Goal: Task Accomplishment & Management: Complete application form

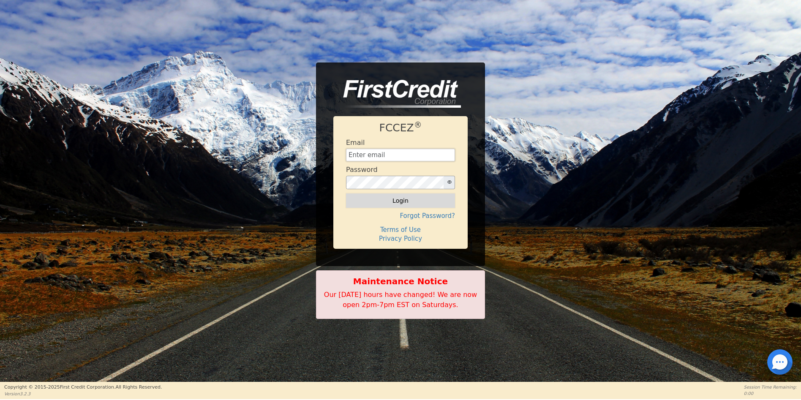
type input "[EMAIL_ADDRESS][DOMAIN_NAME]"
click at [394, 201] on button "Login" at bounding box center [400, 200] width 109 height 14
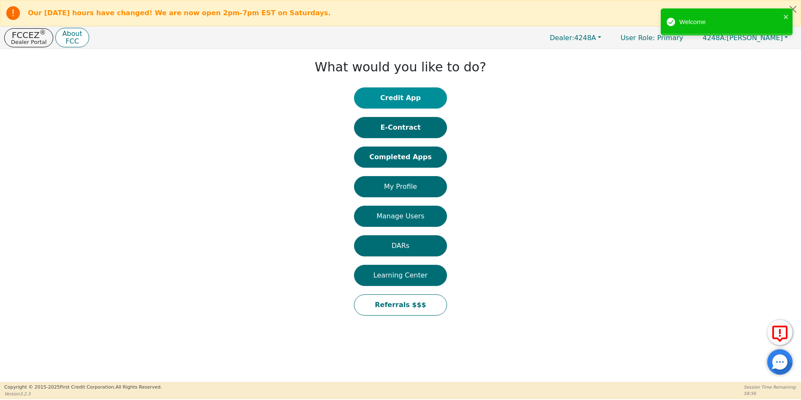
click at [407, 98] on button "Credit App" at bounding box center [400, 97] width 93 height 21
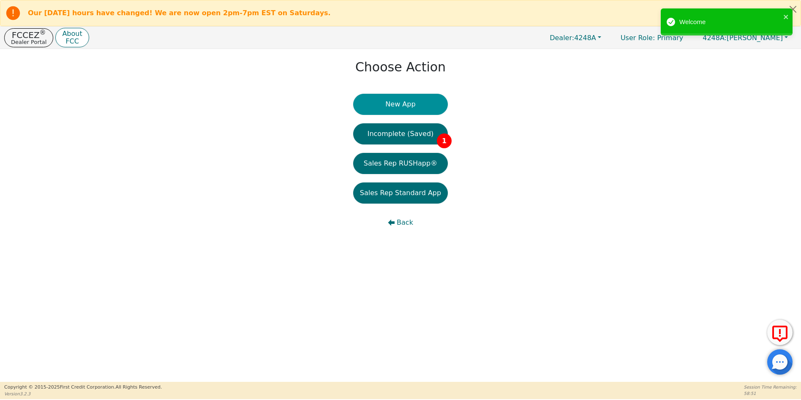
click at [404, 104] on button "New App" at bounding box center [400, 104] width 95 height 21
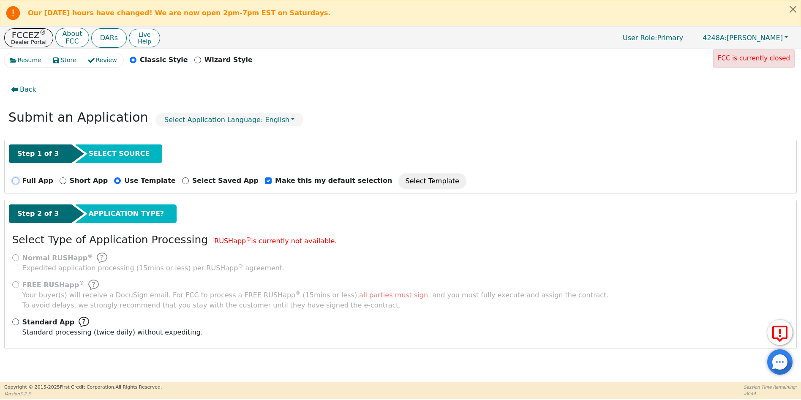
click at [16, 179] on input "Full App" at bounding box center [15, 180] width 7 height 7
radio input "true"
checkbox input "false"
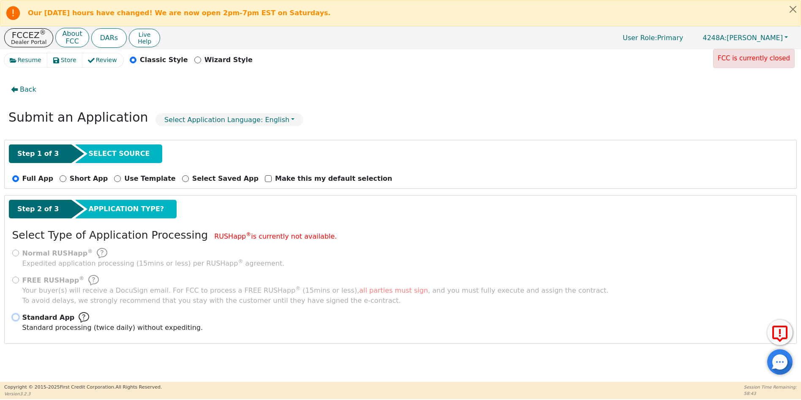
click at [17, 318] on input "Standard App Standard processing (twice daily) without expediting." at bounding box center [15, 317] width 7 height 7
radio input "true"
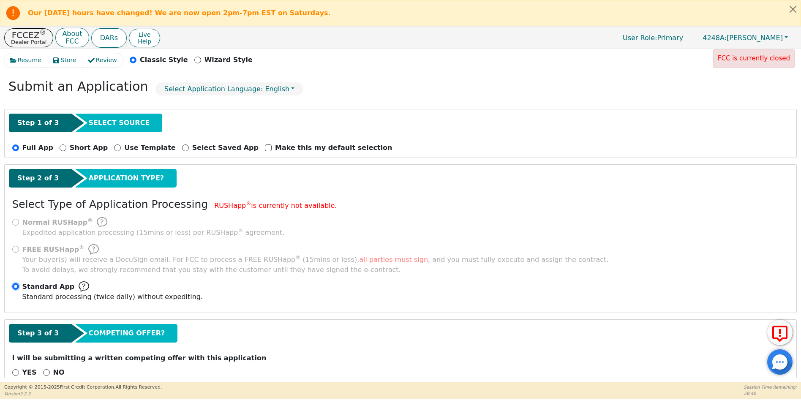
scroll to position [49, 0]
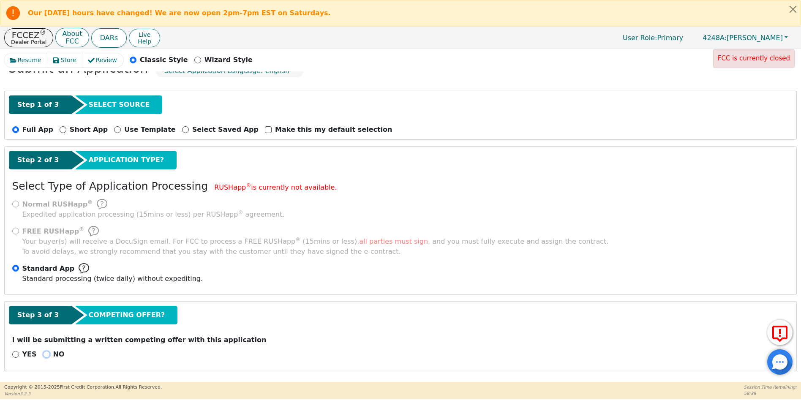
click at [43, 355] on input "NO" at bounding box center [46, 354] width 7 height 7
radio input "true"
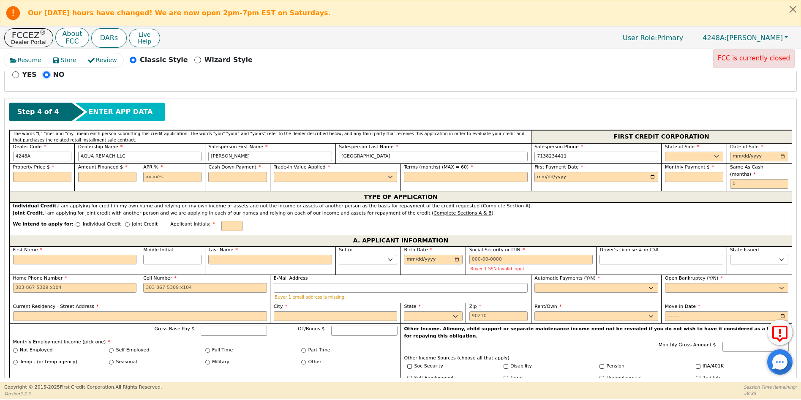
scroll to position [345, 0]
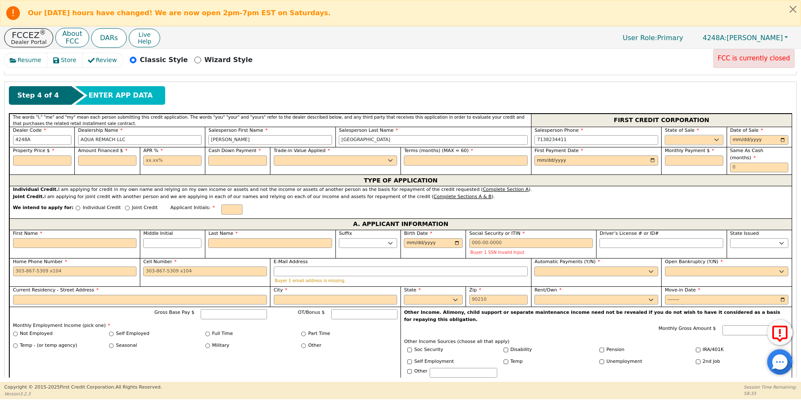
click at [682, 143] on select "AK AL AR AZ CA CO CT DC DE FL GA HI IA ID IL IN KS KY LA MA MD ME MI MN MO MS M…" at bounding box center [694, 140] width 58 height 10
select select "TX"
click at [665, 135] on select "AK AL AR AZ CA CO CT DC DE FL GA HI IA ID IL IN KS KY LA MA MD ME MI MN MO MS M…" at bounding box center [694, 140] width 58 height 10
click at [782, 139] on input "date" at bounding box center [759, 140] width 58 height 10
type input "[DATE]"
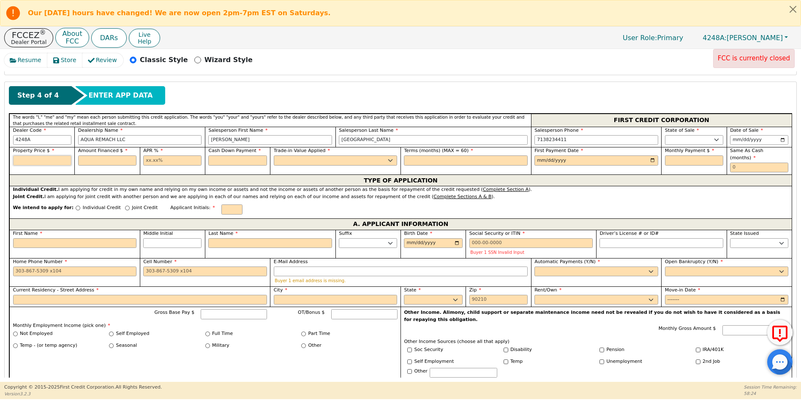
click at [44, 163] on input "text" at bounding box center [42, 160] width 58 height 10
type input "6990.00"
click at [107, 160] on input "text" at bounding box center [107, 160] width 58 height 10
type input "6990.00"
click at [148, 160] on input "text" at bounding box center [172, 160] width 58 height 10
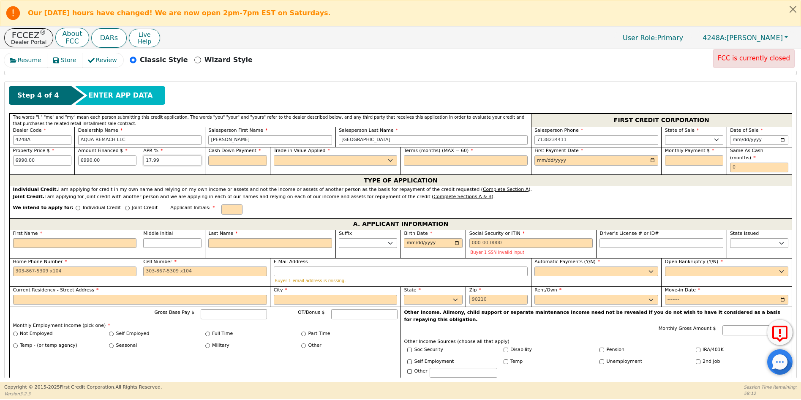
type input "17.99"
click at [216, 157] on input "text" at bounding box center [237, 160] width 58 height 10
type input "0.00"
click at [285, 160] on select "Yes No" at bounding box center [336, 160] width 124 height 10
select select "n"
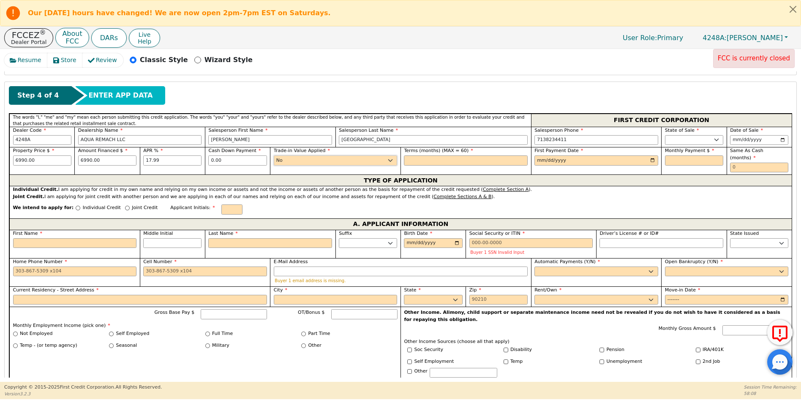
click at [274, 155] on select "Yes No" at bounding box center [336, 160] width 124 height 10
click at [411, 156] on input "text" at bounding box center [466, 160] width 124 height 10
type input "60"
click at [539, 162] on input "date" at bounding box center [596, 160] width 124 height 10
click at [650, 159] on input "date" at bounding box center [596, 160] width 124 height 10
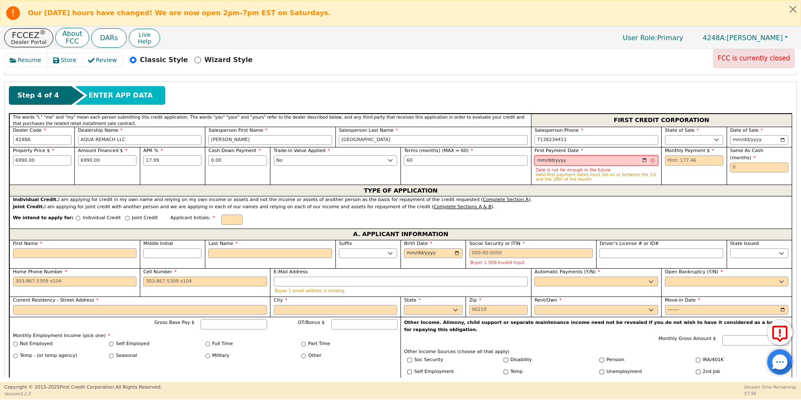
click at [643, 160] on input "[DATE]" at bounding box center [596, 160] width 124 height 10
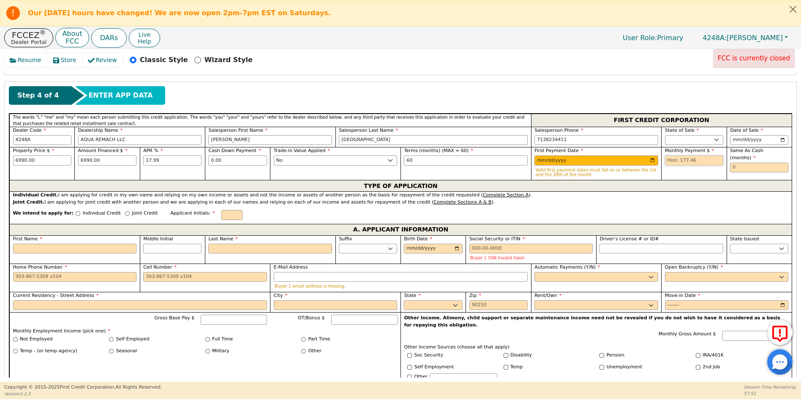
click at [666, 160] on input "text" at bounding box center [694, 160] width 58 height 10
click at [545, 160] on input "2025-10-30" at bounding box center [596, 160] width 124 height 10
click at [649, 160] on input "2025-10-30" at bounding box center [596, 160] width 124 height 10
click at [651, 158] on input "2025-10-29" at bounding box center [596, 160] width 124 height 10
click at [649, 159] on input "2025-10-31" at bounding box center [596, 160] width 124 height 10
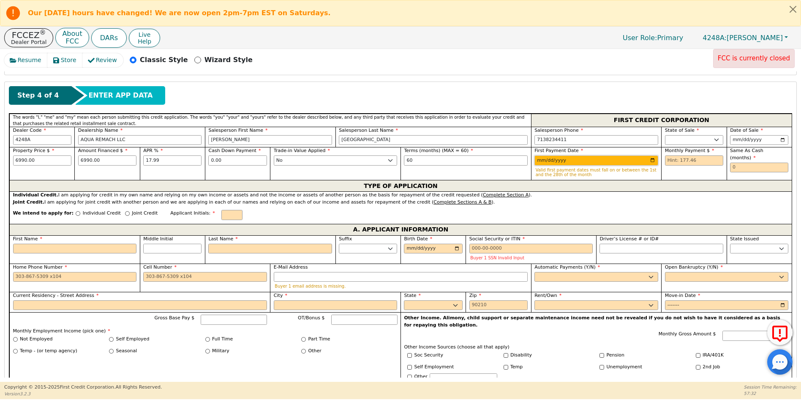
type input "2025-11-01"
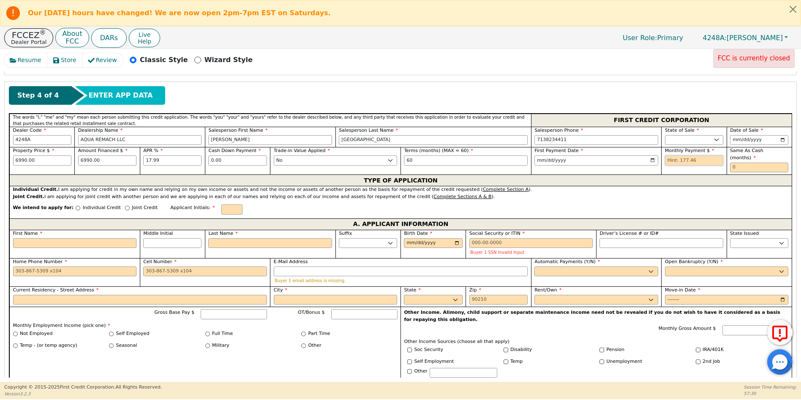
click at [668, 160] on input "text" at bounding box center [694, 160] width 58 height 10
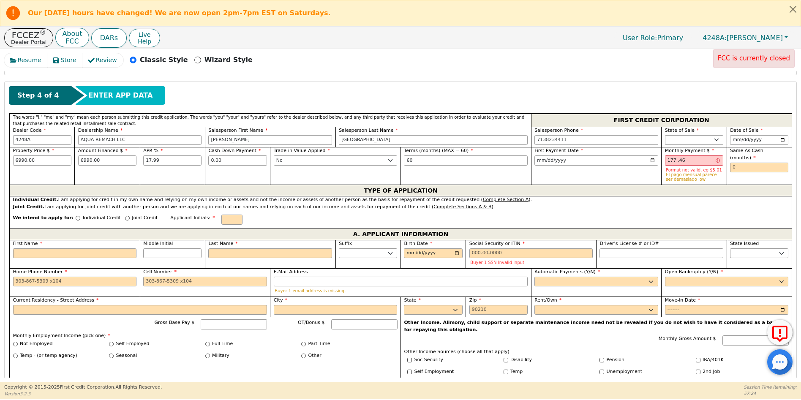
click at [650, 194] on div "TYPE OF APPLICATION" at bounding box center [400, 190] width 782 height 11
click at [674, 161] on input "177..46" at bounding box center [694, 160] width 58 height 10
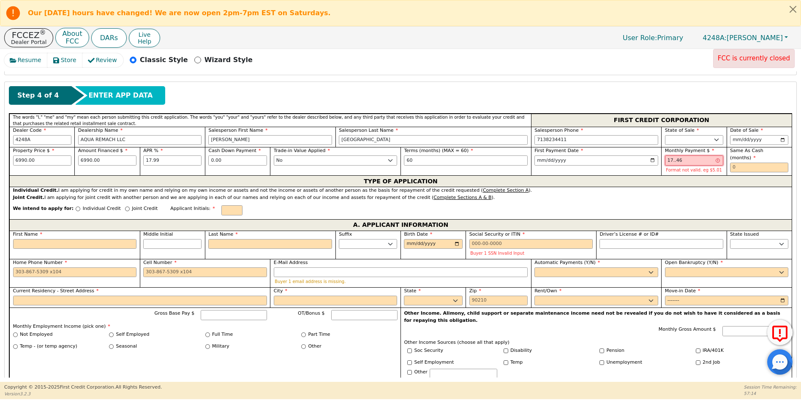
click at [667, 160] on input "17..46" at bounding box center [694, 160] width 58 height 10
type input "177..46"
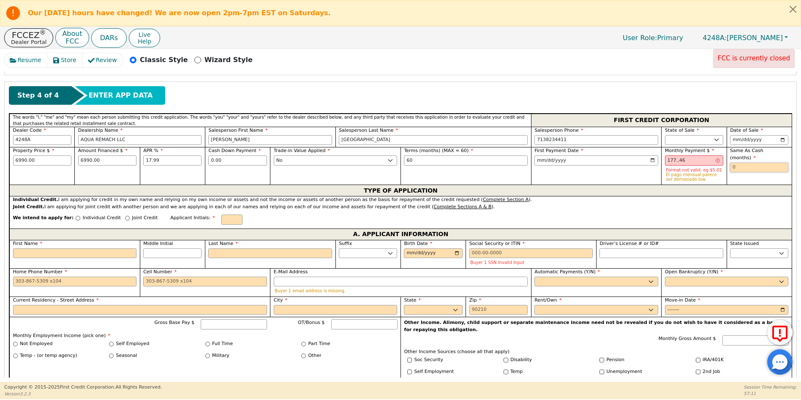
click at [736, 163] on input "text" at bounding box center [759, 168] width 58 height 10
click at [716, 161] on input "177..46" at bounding box center [694, 160] width 58 height 10
drag, startPoint x: 687, startPoint y: 159, endPoint x: 648, endPoint y: 161, distance: 38.9
click at [648, 161] on div "Property Price $ 6990.00 Amount Financed $ 6990.00 APR % 17.99 Cash Down Paymen…" at bounding box center [400, 166] width 782 height 38
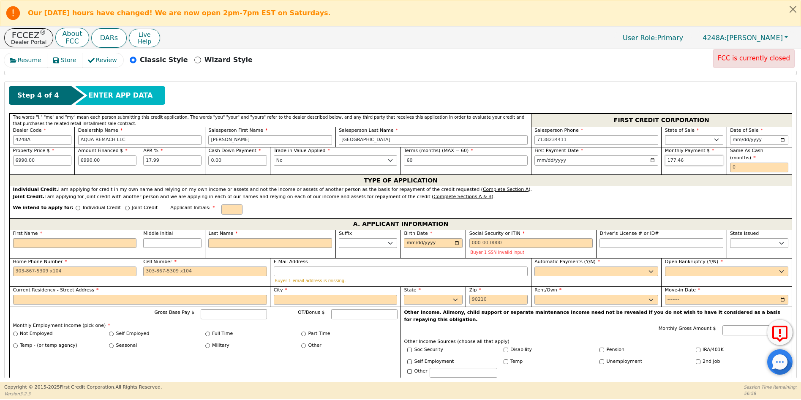
type input "177.46"
click at [730, 163] on input "text" at bounding box center [759, 168] width 58 height 10
type input "0"
click at [76, 206] on input "Individual Credit" at bounding box center [78, 208] width 5 height 5
radio input "true"
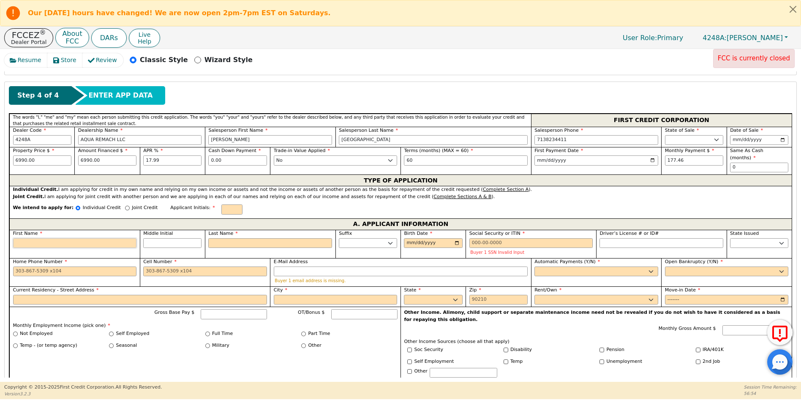
click at [35, 238] on input "First Name" at bounding box center [75, 243] width 124 height 10
type input "E"
type input "ED"
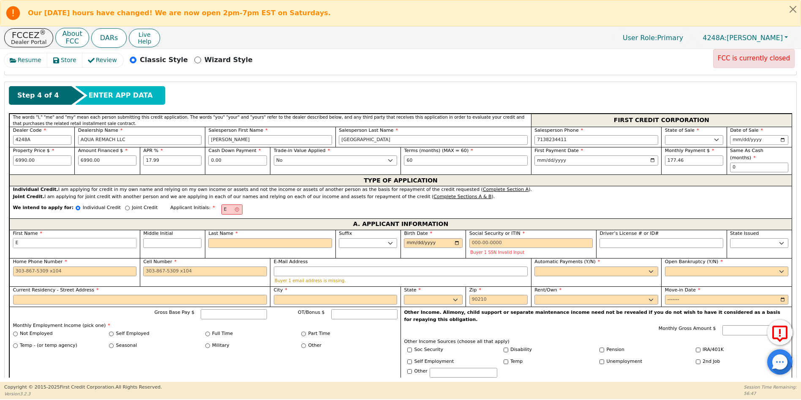
type input "ED"
type input "EDE"
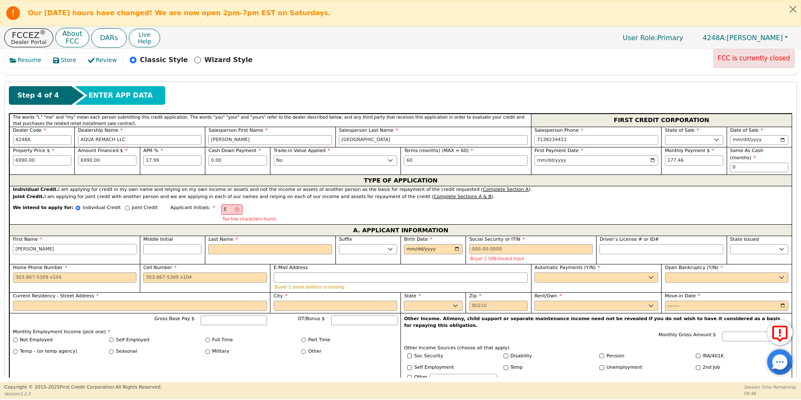
type input "EDEL"
type input "EDELM"
type input "EDELME"
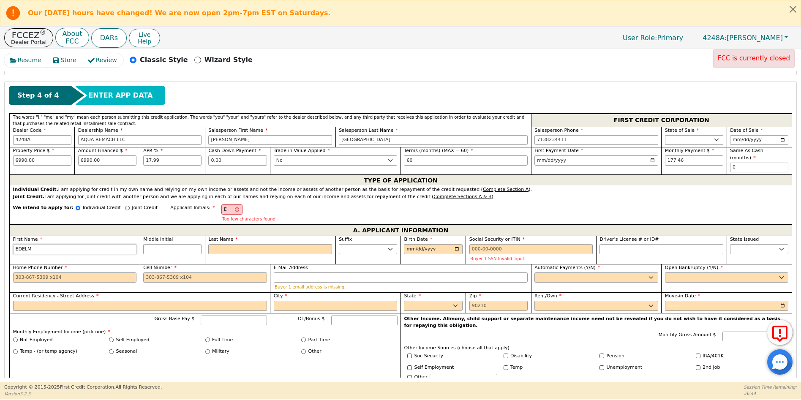
type input "EDELME"
type input "EDELMER"
click at [220, 244] on input "Last Name" at bounding box center [270, 249] width 124 height 10
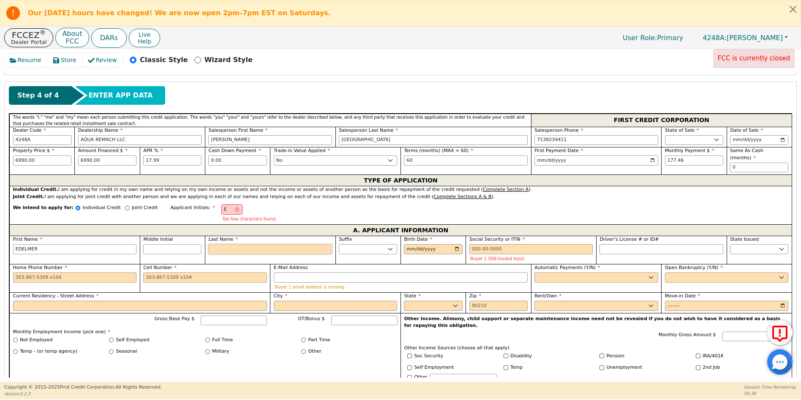
type input "EM"
type input "M"
type input "EDELMER M"
type input "MA"
type input "EDELMER MA"
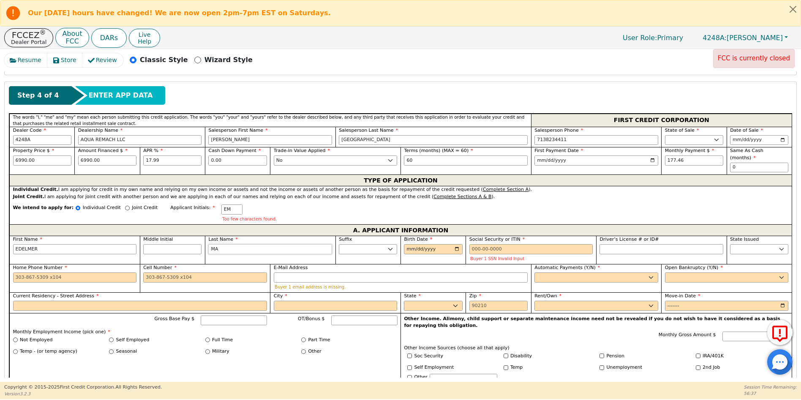
type input "MAL"
type input "EDELMER MAL"
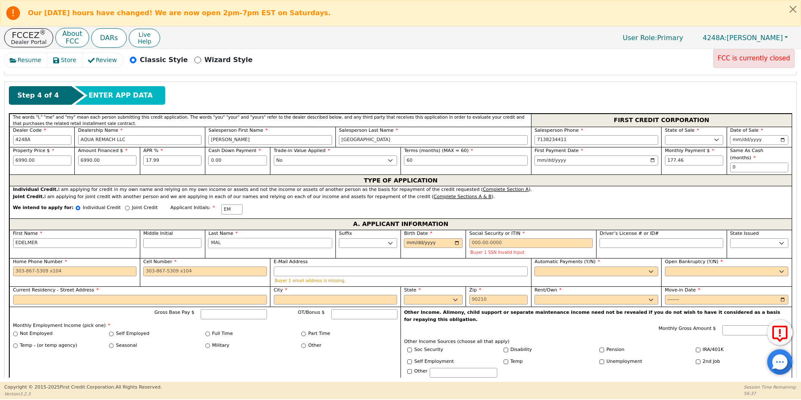
type input "MALD"
type input "EDELMER MALD"
type input "MALDO"
type input "EDELMER MALDO"
type input "MALDON"
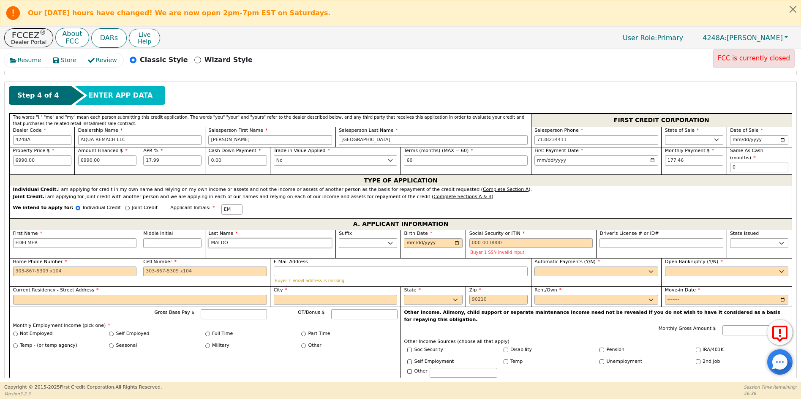
type input "EDELMER MALDON"
type input "MALDONA"
type input "EDELMER MALDONA"
type input "MALDONAD"
type input "EDELMER MALDONAD"
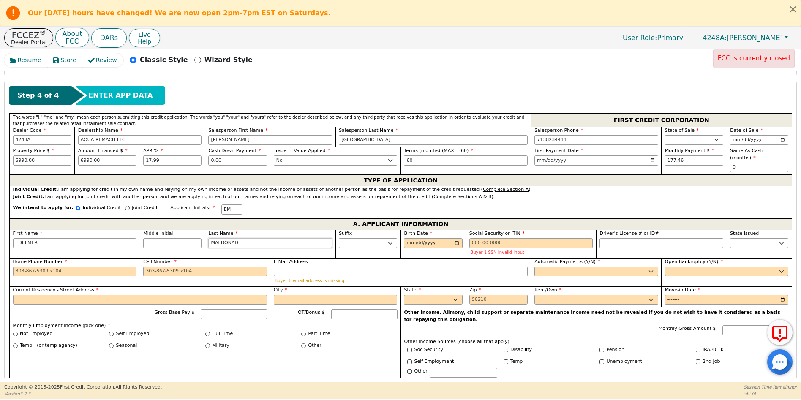
type input "[PERSON_NAME]"
type input "EDELMER MALDONADO"
type input "[PERSON_NAME]"
click at [406, 238] on input "Birth Date" at bounding box center [433, 243] width 58 height 10
type input "1996-02-23"
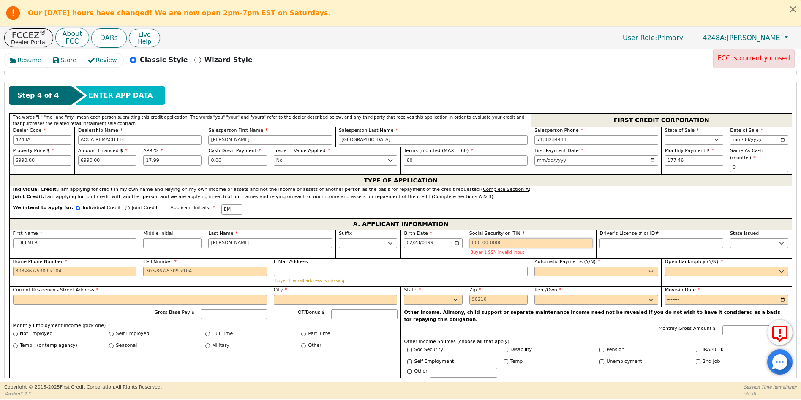
click at [469, 238] on input "Social Security or ITIN" at bounding box center [531, 243] width 124 height 10
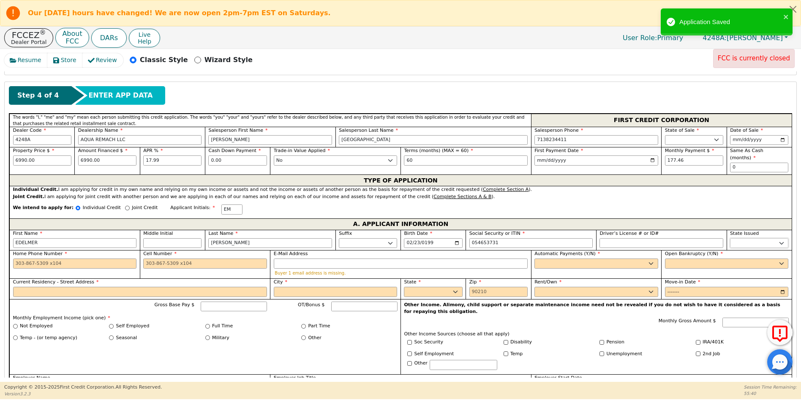
type input "***-**-3731"
click at [741, 238] on select "AK AL AR AZ CA CO CT DC DE FL GA HI IA ID IL IN KS KY LA MA MD ME MI MN MO MS M…" at bounding box center [759, 243] width 58 height 10
select select "TX"
click at [743, 238] on select "AK AL AR AZ CA CO CT DC DE FL GA HI IA ID IL IN KS KY LA MA MD ME MI MN MO MS M…" at bounding box center [759, 243] width 58 height 10
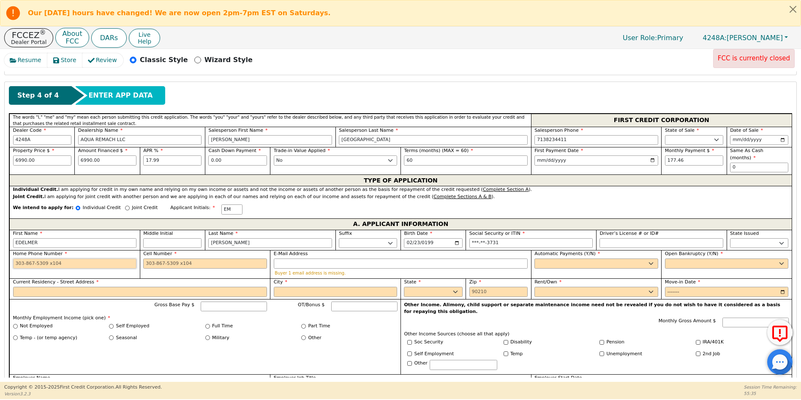
click at [14, 258] on input "Home Phone Number" at bounding box center [75, 263] width 124 height 10
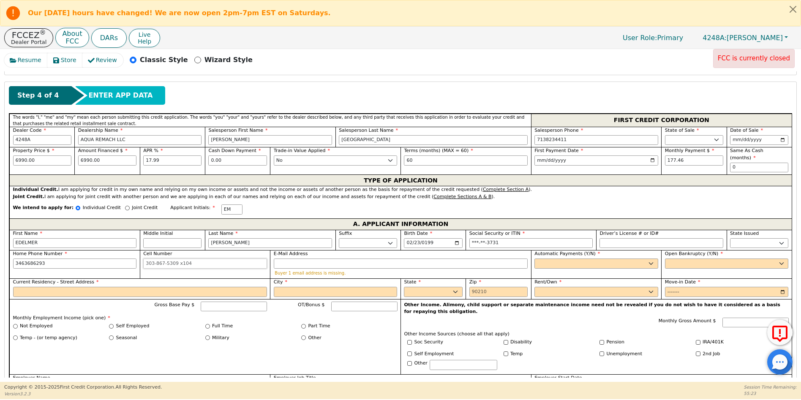
type input "346-368-6293"
click at [147, 258] on input "Cell Number" at bounding box center [205, 263] width 124 height 10
type input "346-368-6293"
click at [304, 258] on input "E-Mail Address" at bounding box center [401, 263] width 254 height 10
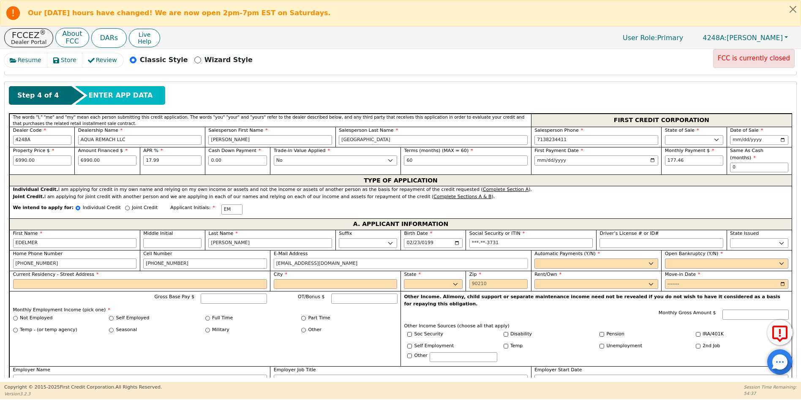
type input "edelmer28maldonado@gmail.com"
click at [554, 258] on select "Yes No" at bounding box center [596, 263] width 124 height 10
select select "y"
click at [534, 258] on select "Yes No" at bounding box center [596, 263] width 124 height 10
type input "EDELMER MALDONADO"
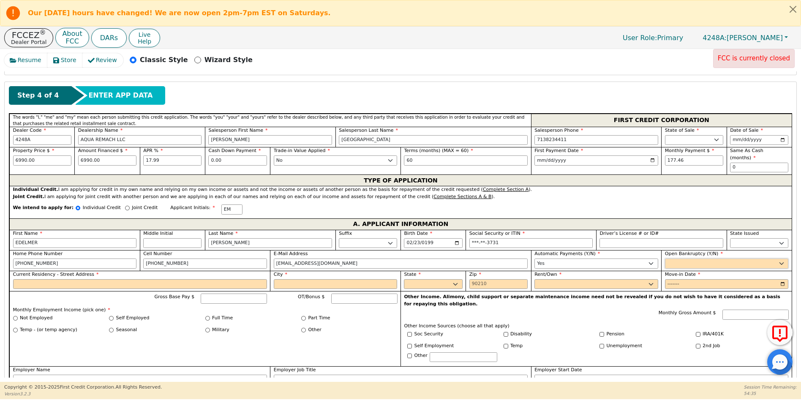
click at [684, 259] on select "Yes No" at bounding box center [727, 263] width 124 height 10
select select "n"
click at [665, 258] on select "Yes No" at bounding box center [727, 263] width 124 height 10
click at [27, 279] on input "Current Residency - Street Address" at bounding box center [140, 284] width 254 height 10
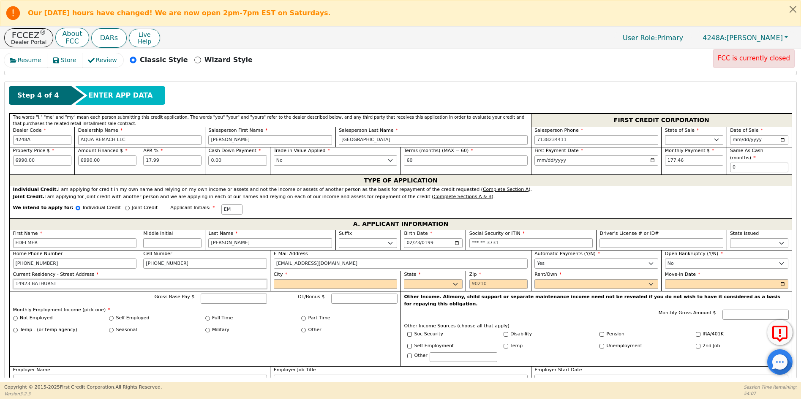
type input "14923 BATHURST"
click at [293, 280] on input "City" at bounding box center [336, 284] width 124 height 10
type input "HOUSTON"
click at [415, 279] on select "AK AL AR AZ CA CO CT DC DE FL GA HI IA ID IL IN KS KY LA MA MD ME MI MN MO MS M…" at bounding box center [433, 284] width 58 height 10
select select "TX"
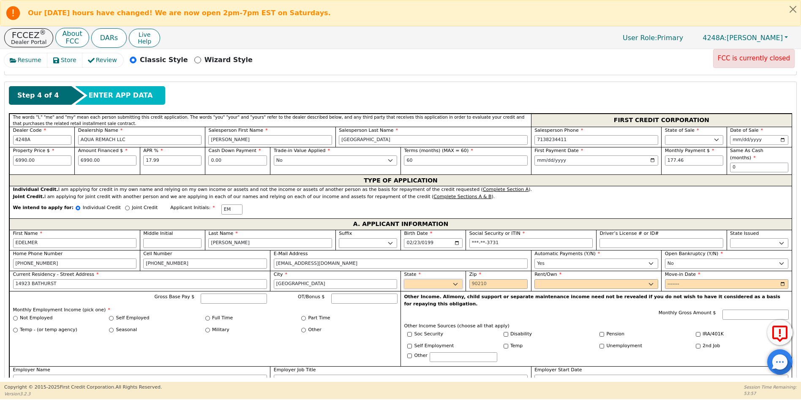
click at [415, 279] on select "AK AL AR AZ CA CO CT DC DE FL GA HI IA ID IL IN KS KY LA MA MD ME MI MN MO MS M…" at bounding box center [433, 284] width 58 height 10
click at [466, 274] on div "Zip" at bounding box center [497, 281] width 65 height 21
click at [470, 279] on input "Zip" at bounding box center [498, 284] width 58 height 10
type input "77053"
click at [545, 279] on select "Rent Own" at bounding box center [596, 284] width 124 height 10
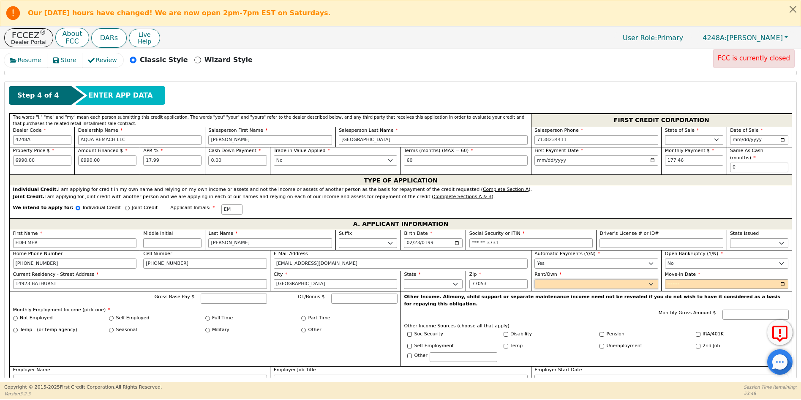
select select "Own"
click at [534, 279] on select "Rent Own" at bounding box center [596, 284] width 124 height 10
click at [671, 279] on input "Move-in Date" at bounding box center [727, 284] width 124 height 10
click at [682, 279] on input "Move-in Date" at bounding box center [727, 284] width 124 height 10
type input "2025-08"
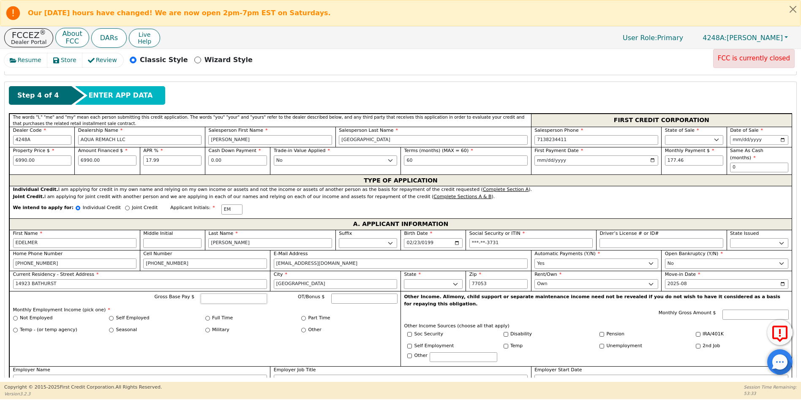
click at [222, 293] on input "Gross Base Pay $" at bounding box center [234, 298] width 66 height 10
type input "5000.00"
click at [352, 337] on div "Gross Base Pay $ 5000.00 OT/Bonus $ Monthly Employment Income (pick one) * Not …" at bounding box center [204, 328] width 391 height 75
click at [205, 316] on input "Full Time" at bounding box center [207, 318] width 5 height 5
radio input "true"
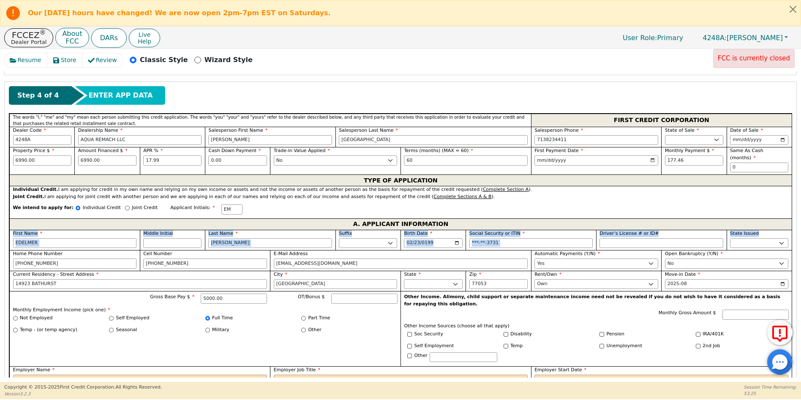
click at [797, 224] on div "Resume Store Review Classic Style Wizard Style FCC is currently closed Back Sub…" at bounding box center [400, 215] width 801 height 333
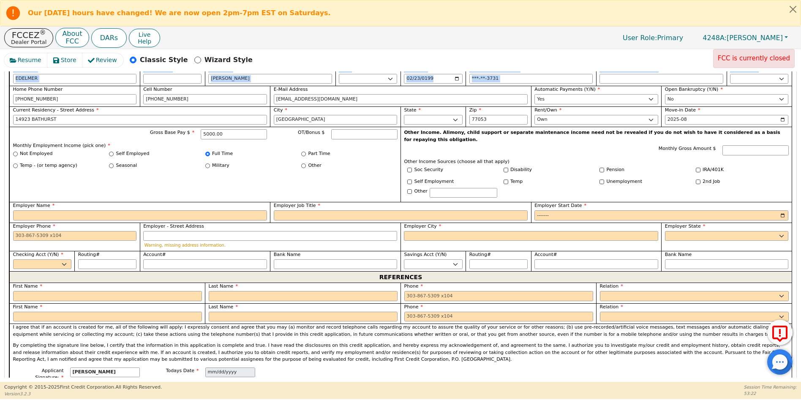
scroll to position [536, 0]
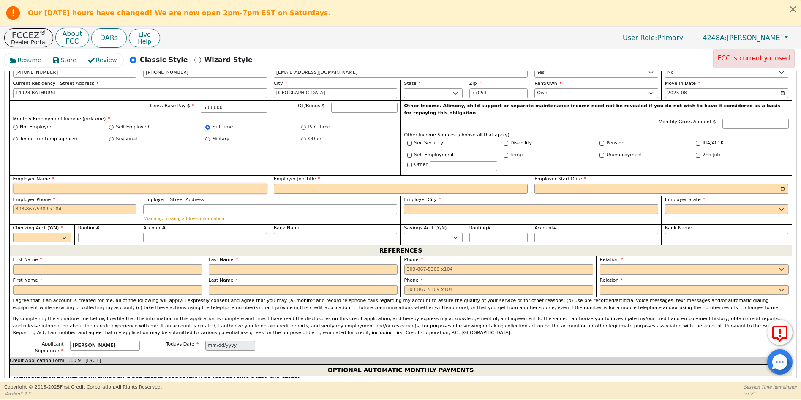
click at [54, 184] on input "Employer Name" at bounding box center [140, 189] width 254 height 10
type input "K CAPITAL CONTRACTOR"
click at [290, 184] on input "Employer Job Title" at bounding box center [401, 189] width 254 height 10
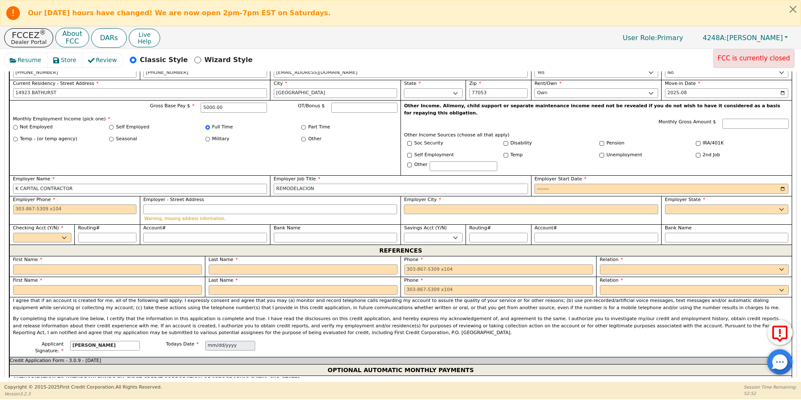
type input "REMODELACION"
click at [537, 184] on input "Employer Start Date" at bounding box center [661, 189] width 254 height 10
click at [552, 184] on input "Employer Start Date" at bounding box center [661, 189] width 254 height 10
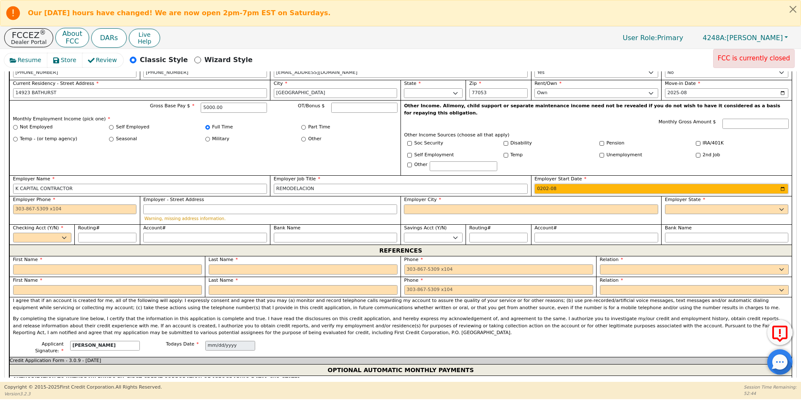
type input "2024-08"
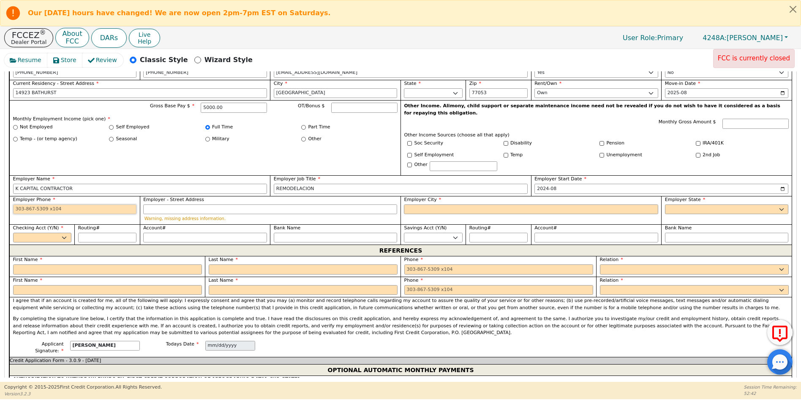
click at [14, 204] on input "Employer Phone" at bounding box center [75, 209] width 124 height 10
type input "346-492-9007"
click at [428, 204] on input "Employer City" at bounding box center [531, 209] width 254 height 10
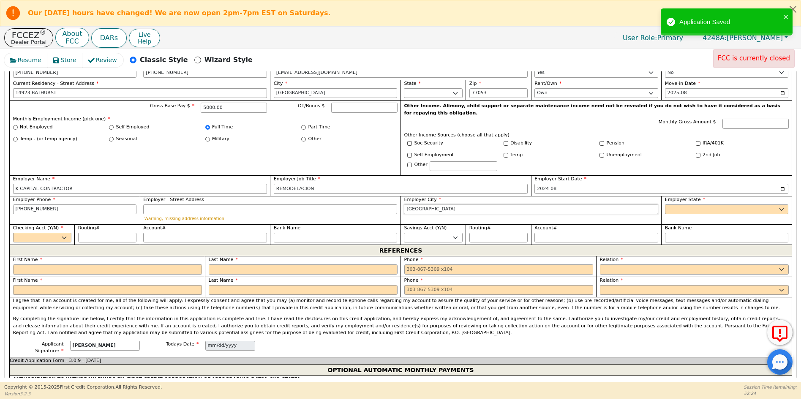
type input "HOUSTON"
click at [676, 204] on select "AK AL AR AZ CA CO CT DC DE FL GA HI IA ID IL IN KS KY LA MA MD ME MI MN MO MS M…" at bounding box center [727, 209] width 124 height 10
select select "TX"
click at [676, 204] on select "AK AL AR AZ CA CO CT DC DE FL GA HI IA ID IL IN KS KY LA MA MD ME MI MN MO MS M…" at bounding box center [727, 209] width 124 height 10
click at [64, 233] on select "Yes No" at bounding box center [42, 238] width 58 height 10
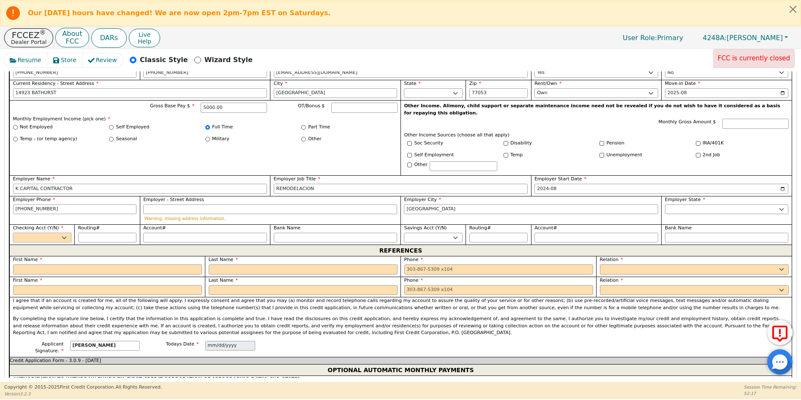
select select "y"
click at [13, 233] on select "Yes No" at bounding box center [42, 238] width 58 height 10
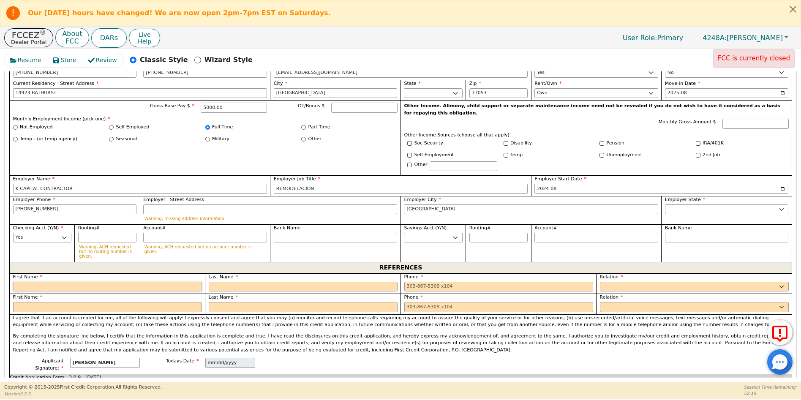
click at [17, 282] on input "text" at bounding box center [107, 287] width 189 height 10
type input "MILTON"
click at [230, 282] on input "text" at bounding box center [303, 287] width 189 height 10
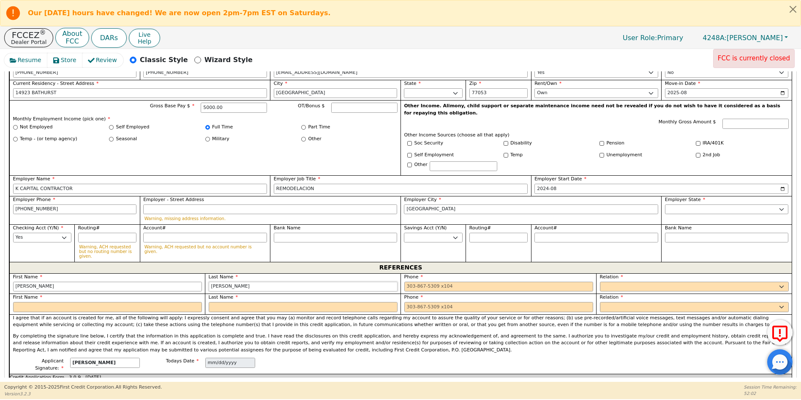
type input "ESTRADA"
click at [404, 282] on input "tel" at bounding box center [498, 287] width 189 height 10
type input "281-987-5263"
click at [604, 282] on select "FATHER MOTHER SISTER BROTHER DAUGHTER SON CO-WORKER NEIGHBOR FRIEND COUSIN G-MO…" at bounding box center [694, 287] width 189 height 10
select select "FRIEND"
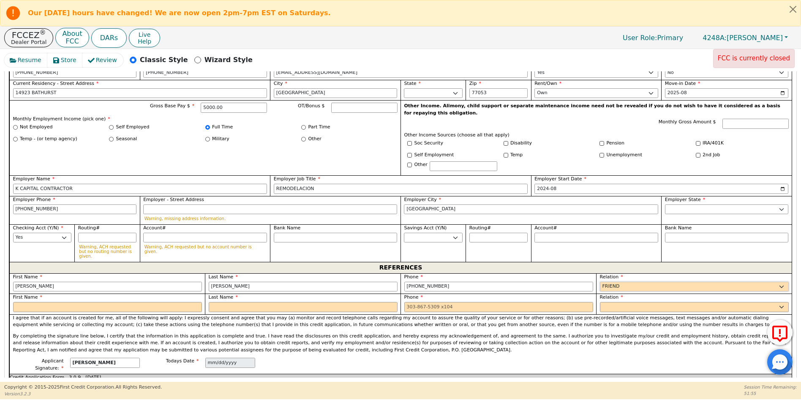
click at [600, 282] on select "FATHER MOTHER SISTER BROTHER DAUGHTER SON CO-WORKER NEIGHBOR FRIEND COUSIN G-MO…" at bounding box center [694, 287] width 189 height 10
click at [26, 302] on input "text" at bounding box center [107, 307] width 189 height 10
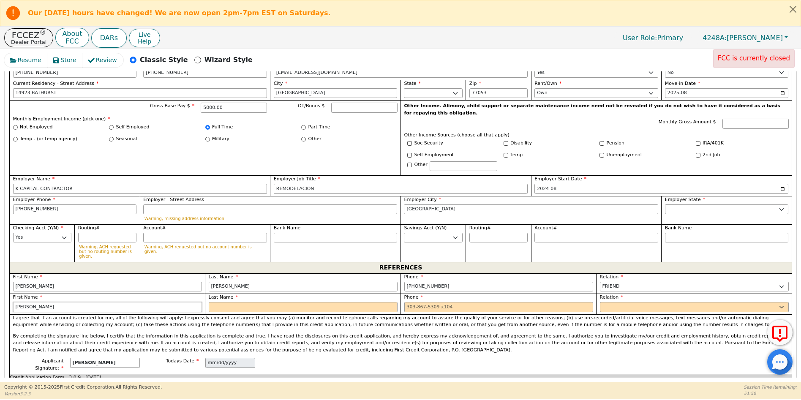
type input "JULIO"
click at [222, 302] on input "text" at bounding box center [303, 307] width 189 height 10
type input "ACOSTA"
click at [407, 302] on input "tel" at bounding box center [498, 307] width 189 height 10
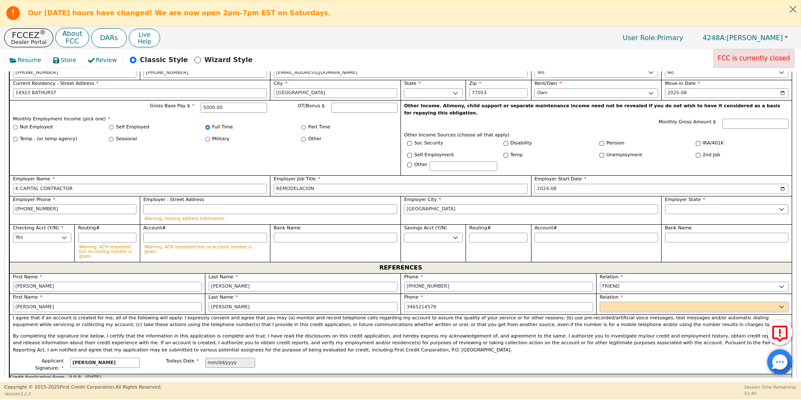
type input "346-521-4578"
click at [601, 302] on select "FATHER MOTHER SISTER BROTHER DAUGHTER SON CO-WORKER NEIGHBOR FRIEND COUSIN G-MO…" at bounding box center [694, 307] width 189 height 10
select select "FRIEND"
click at [600, 302] on select "FATHER MOTHER SISTER BROTHER DAUGHTER SON CO-WORKER NEIGHBOR FRIEND COUSIN G-MO…" at bounding box center [694, 307] width 189 height 10
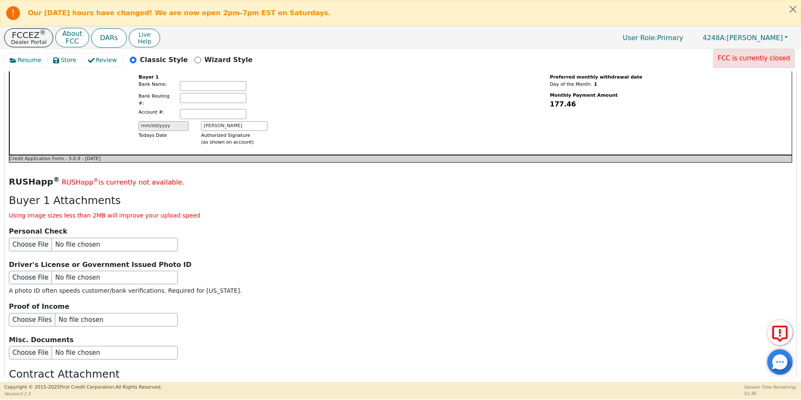
scroll to position [983, 0]
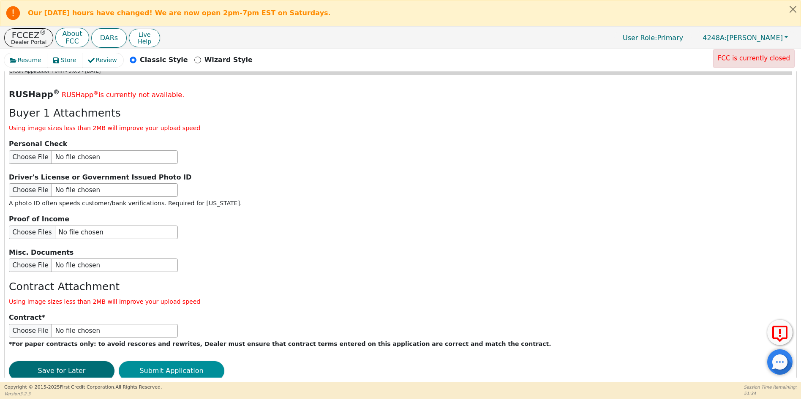
click at [165, 361] on button "Submit Application" at bounding box center [172, 370] width 106 height 19
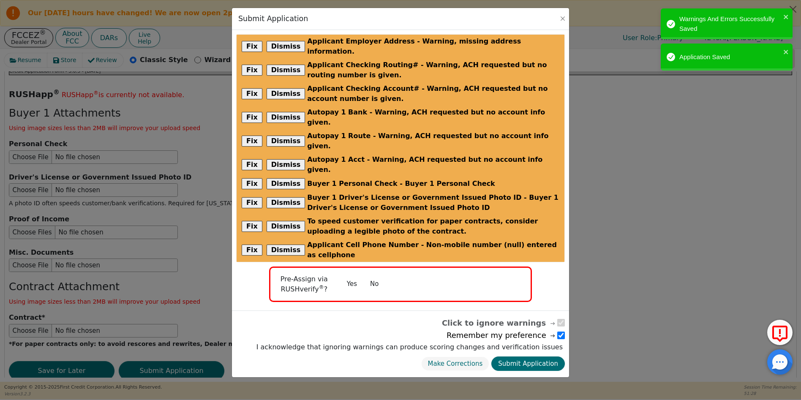
click at [370, 277] on button "No" at bounding box center [374, 284] width 22 height 15
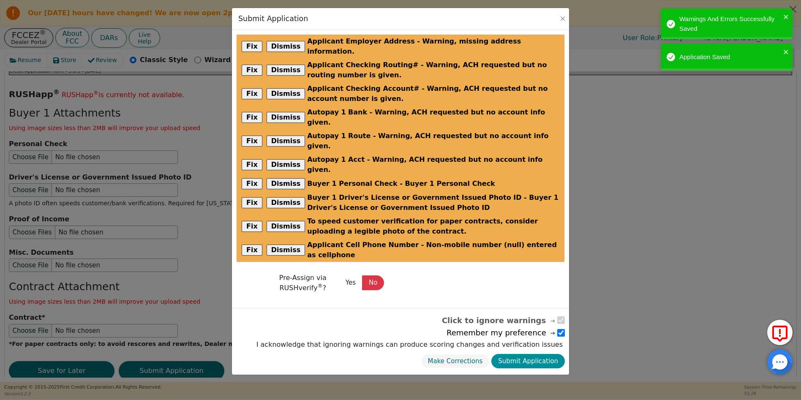
click at [543, 354] on button "Submit Application" at bounding box center [527, 361] width 73 height 15
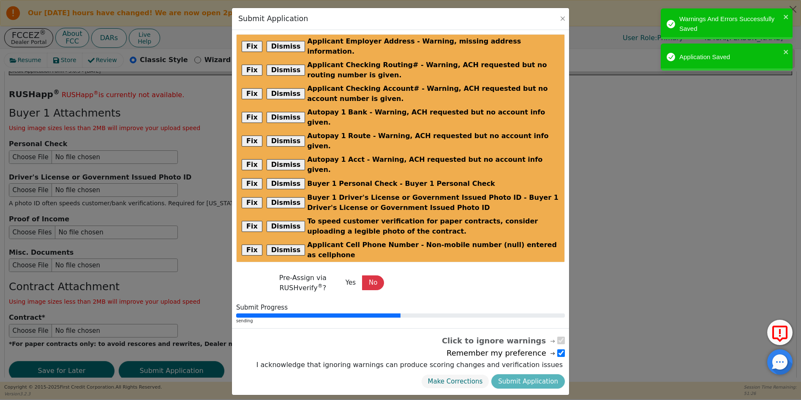
radio input "false"
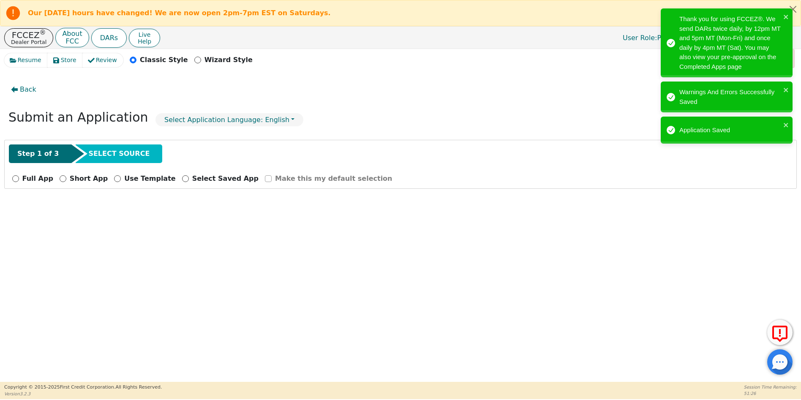
scroll to position [0, 0]
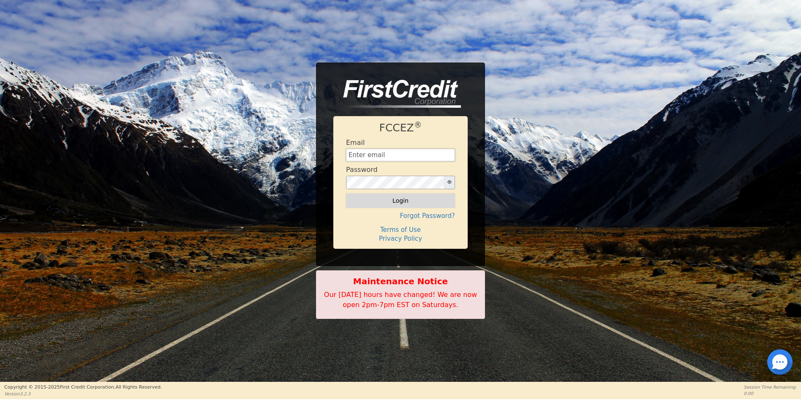
type input "[EMAIL_ADDRESS][DOMAIN_NAME]"
click at [399, 201] on button "Login" at bounding box center [400, 200] width 109 height 14
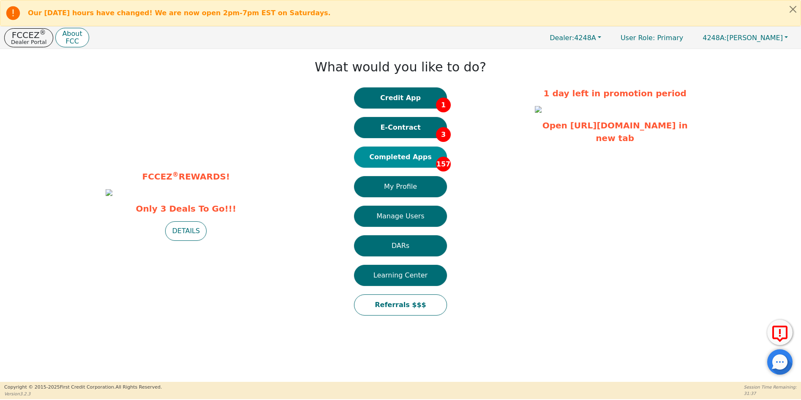
click at [405, 159] on button "Completed Apps 157" at bounding box center [400, 157] width 93 height 21
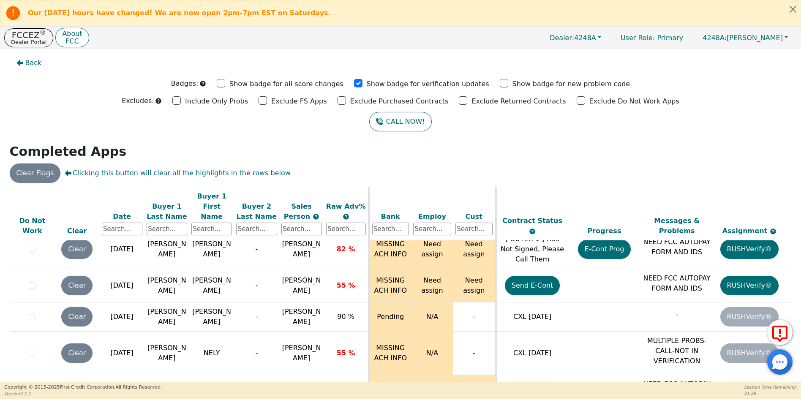
scroll to position [5100, 0]
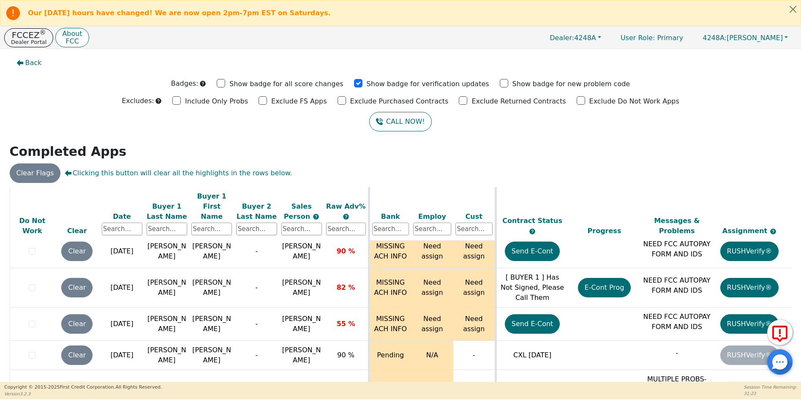
click at [629, 386] on footer "Copyright © [DATE]- [DATE] First Credit Corporation. All Rights Reserved. Versi…" at bounding box center [400, 391] width 801 height 18
click at [788, 386] on p "Session Time Remaining:" at bounding box center [770, 387] width 53 height 6
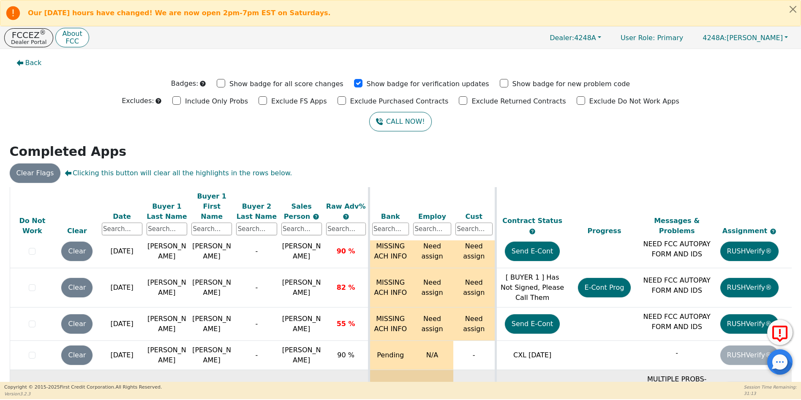
click at [782, 370] on td "RUSHVerify®" at bounding box center [749, 391] width 73 height 43
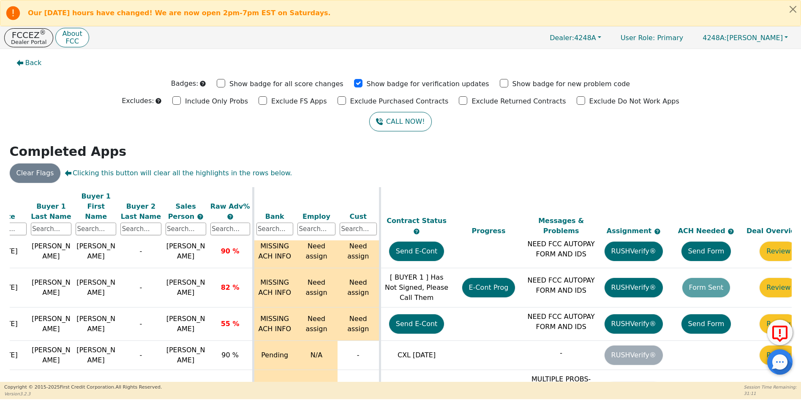
scroll to position [5100, 144]
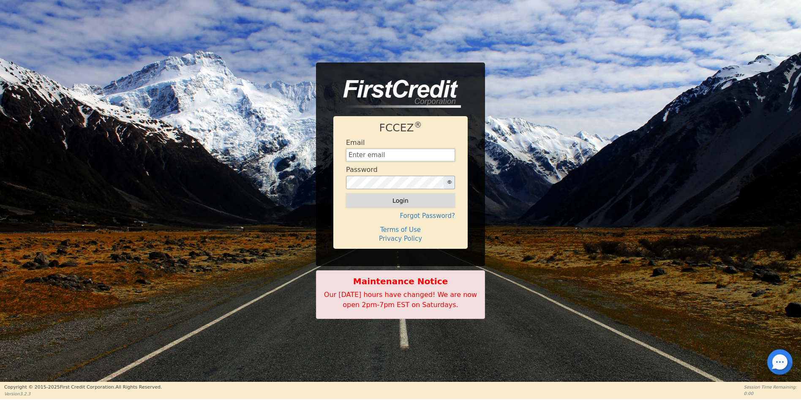
type input "[EMAIL_ADDRESS][DOMAIN_NAME]"
click at [399, 202] on button "Login" at bounding box center [400, 200] width 109 height 14
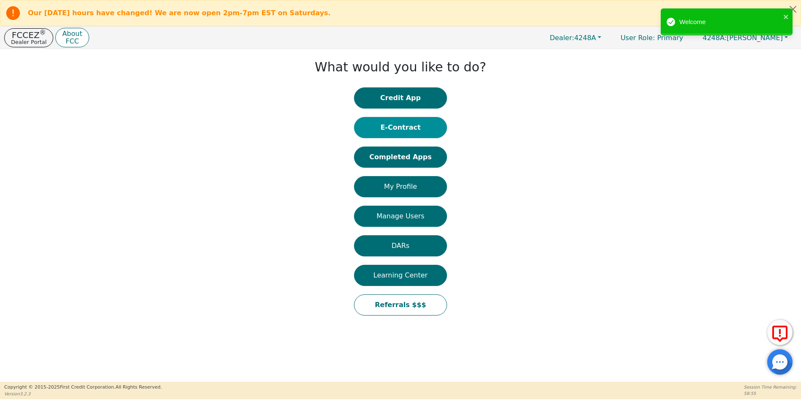
click at [404, 127] on button "E-Contract" at bounding box center [400, 127] width 93 height 21
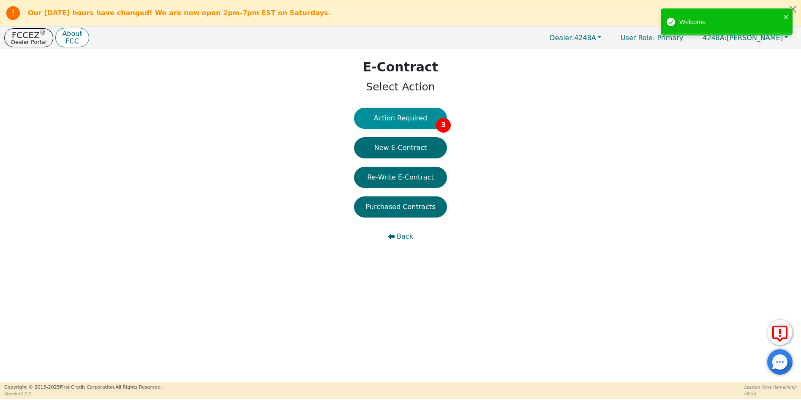
click at [406, 117] on button "Action Required 3" at bounding box center [400, 118] width 93 height 21
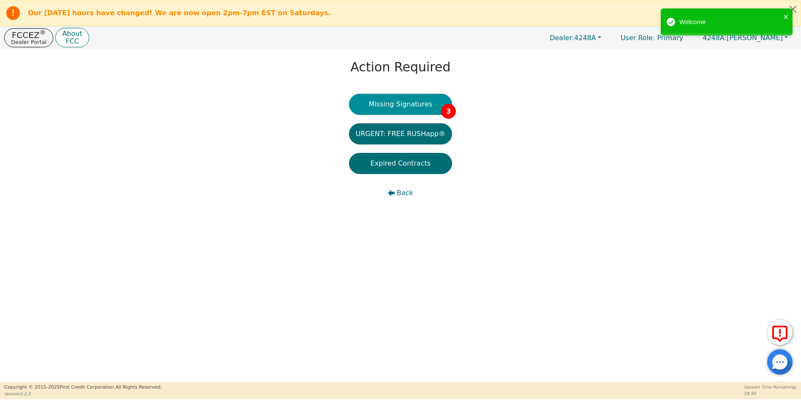
click at [402, 103] on button "Missing Signatures 3" at bounding box center [400, 104] width 103 height 21
